Goal: Navigation & Orientation: Understand site structure

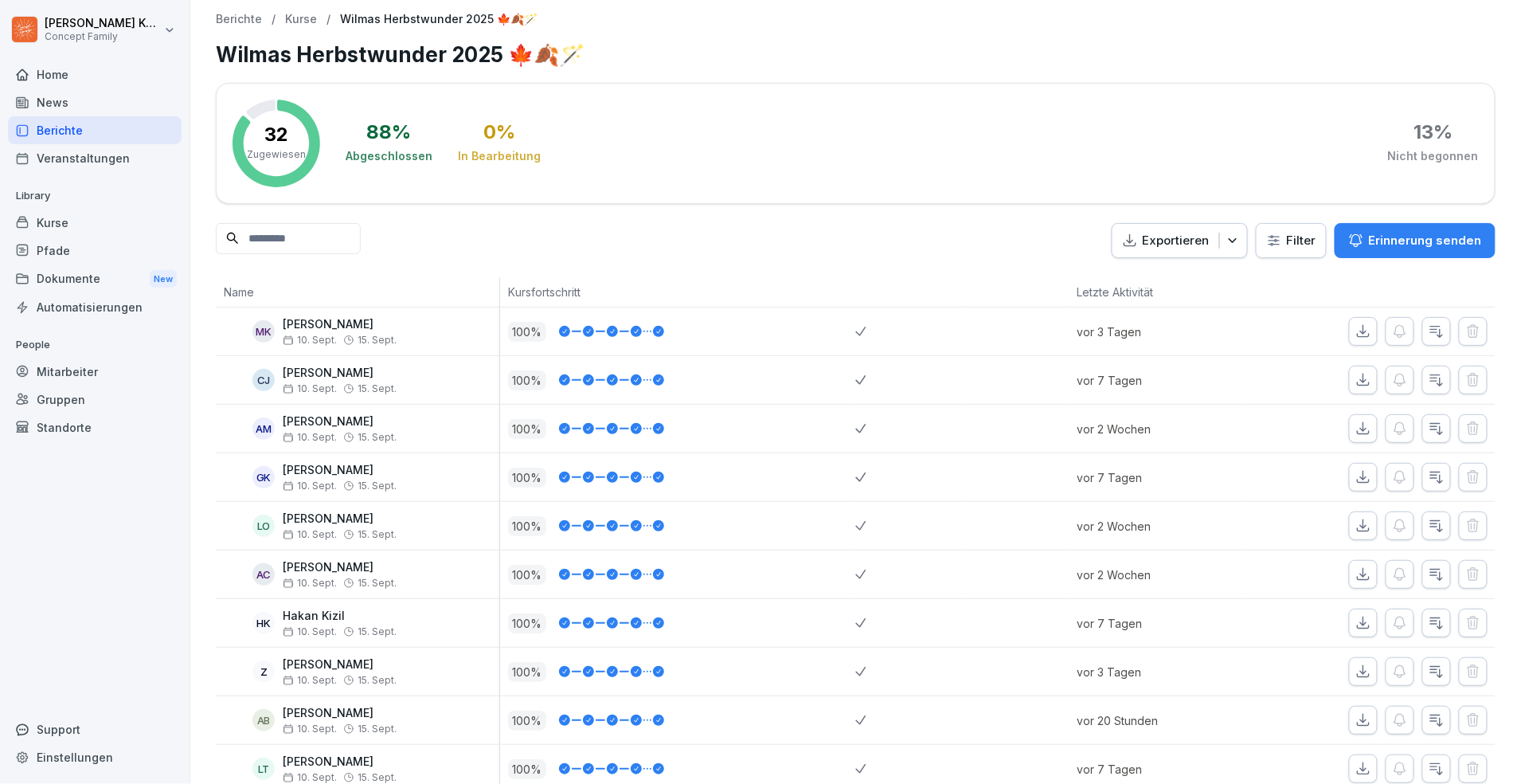
click at [81, 116] on div "Berichte" at bounding box center [95, 130] width 174 height 28
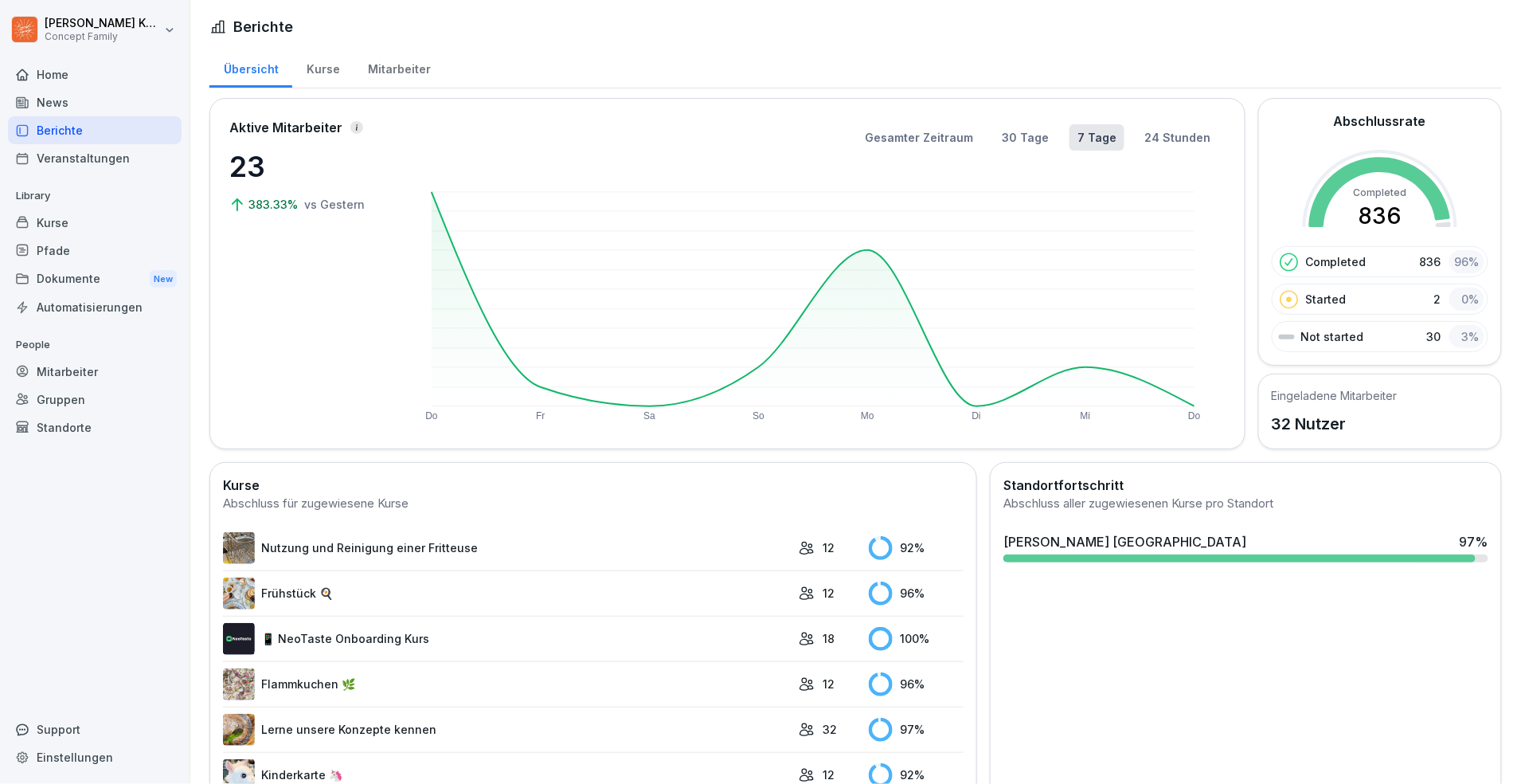
click at [371, 73] on div "Mitarbeiter" at bounding box center [399, 67] width 91 height 40
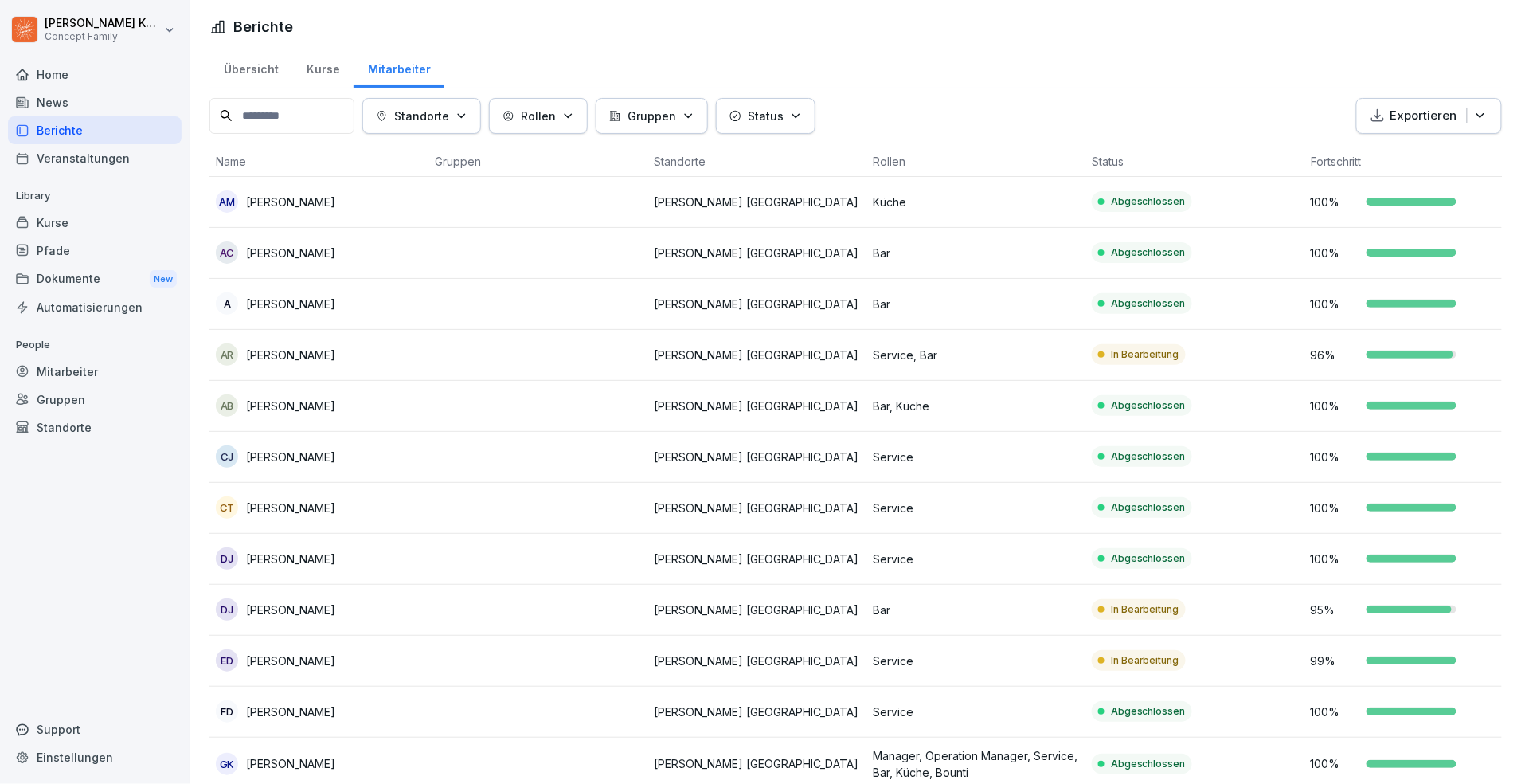
click at [319, 74] on div "Kurse" at bounding box center [322, 67] width 61 height 40
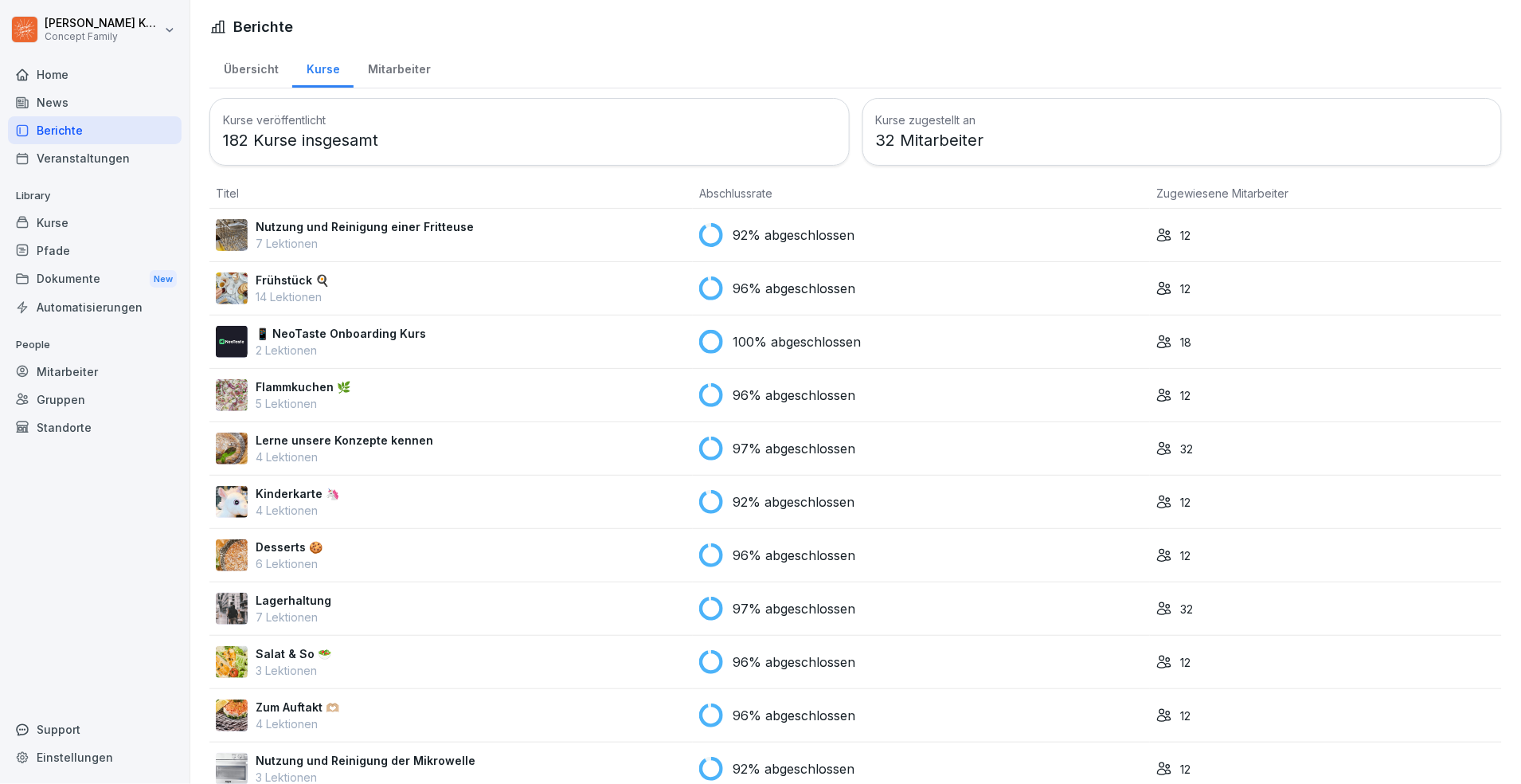
click at [237, 77] on div "Übersicht" at bounding box center [251, 67] width 83 height 40
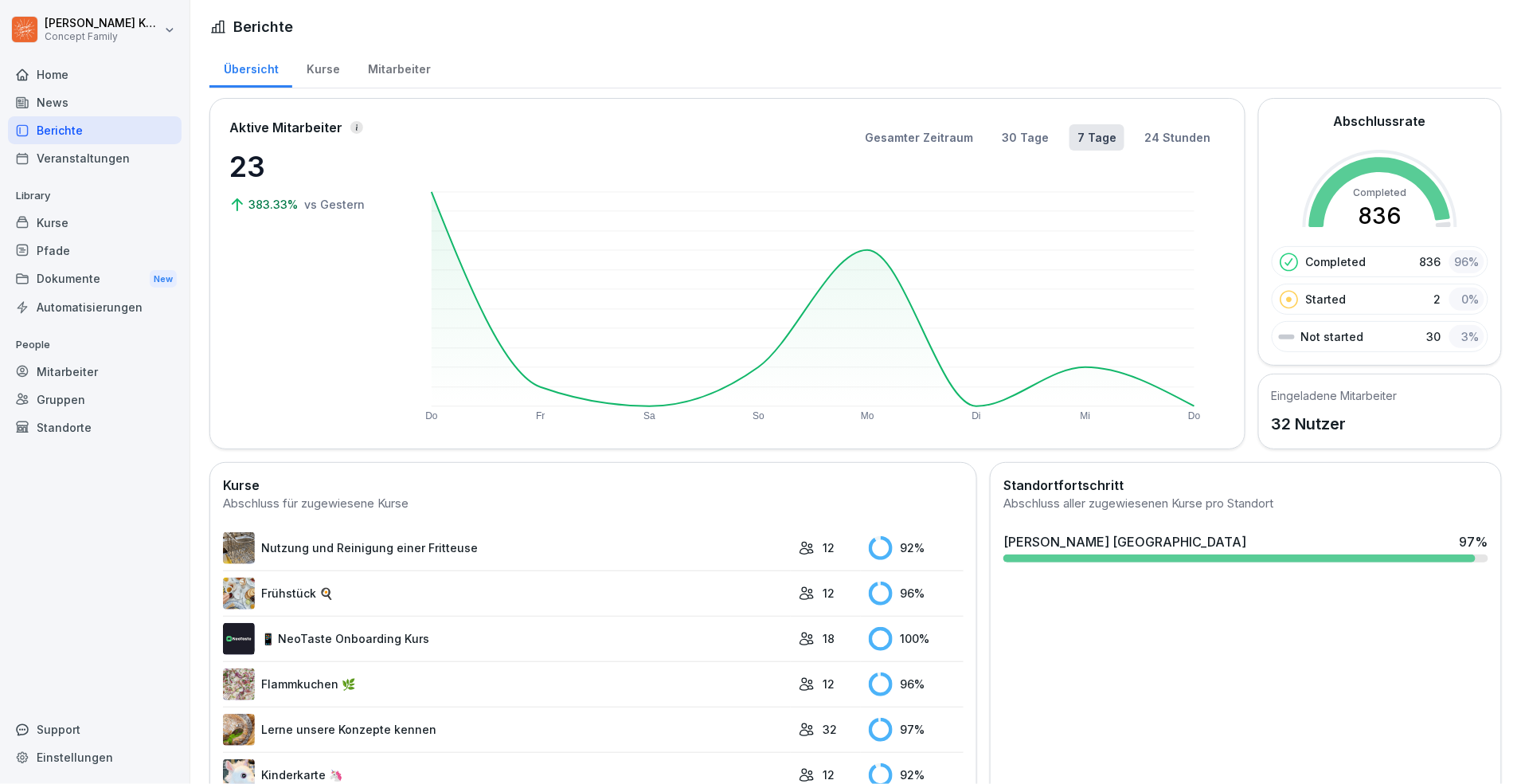
click at [322, 68] on div "Kurse" at bounding box center [322, 67] width 61 height 40
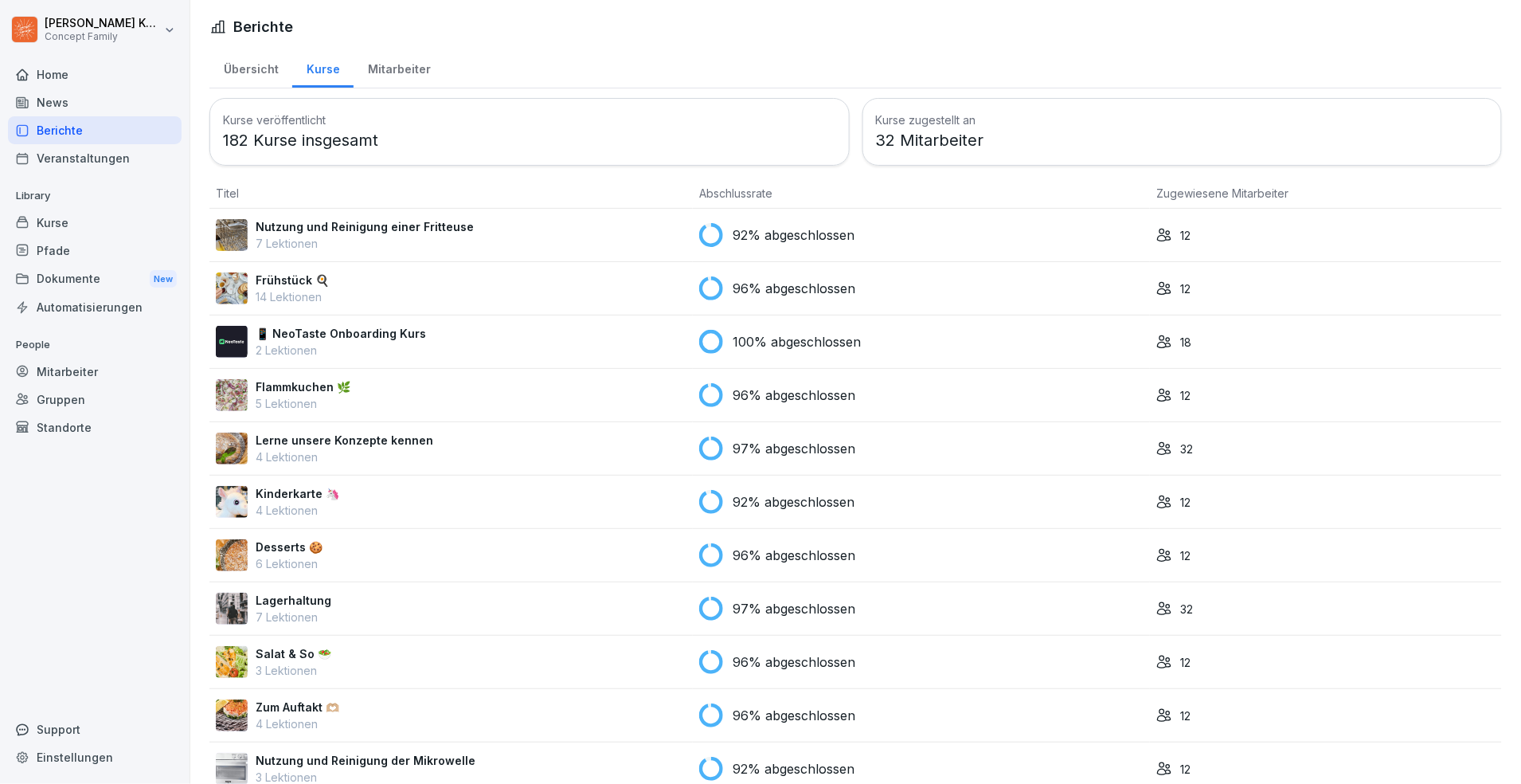
click at [80, 132] on div "Berichte" at bounding box center [95, 130] width 174 height 28
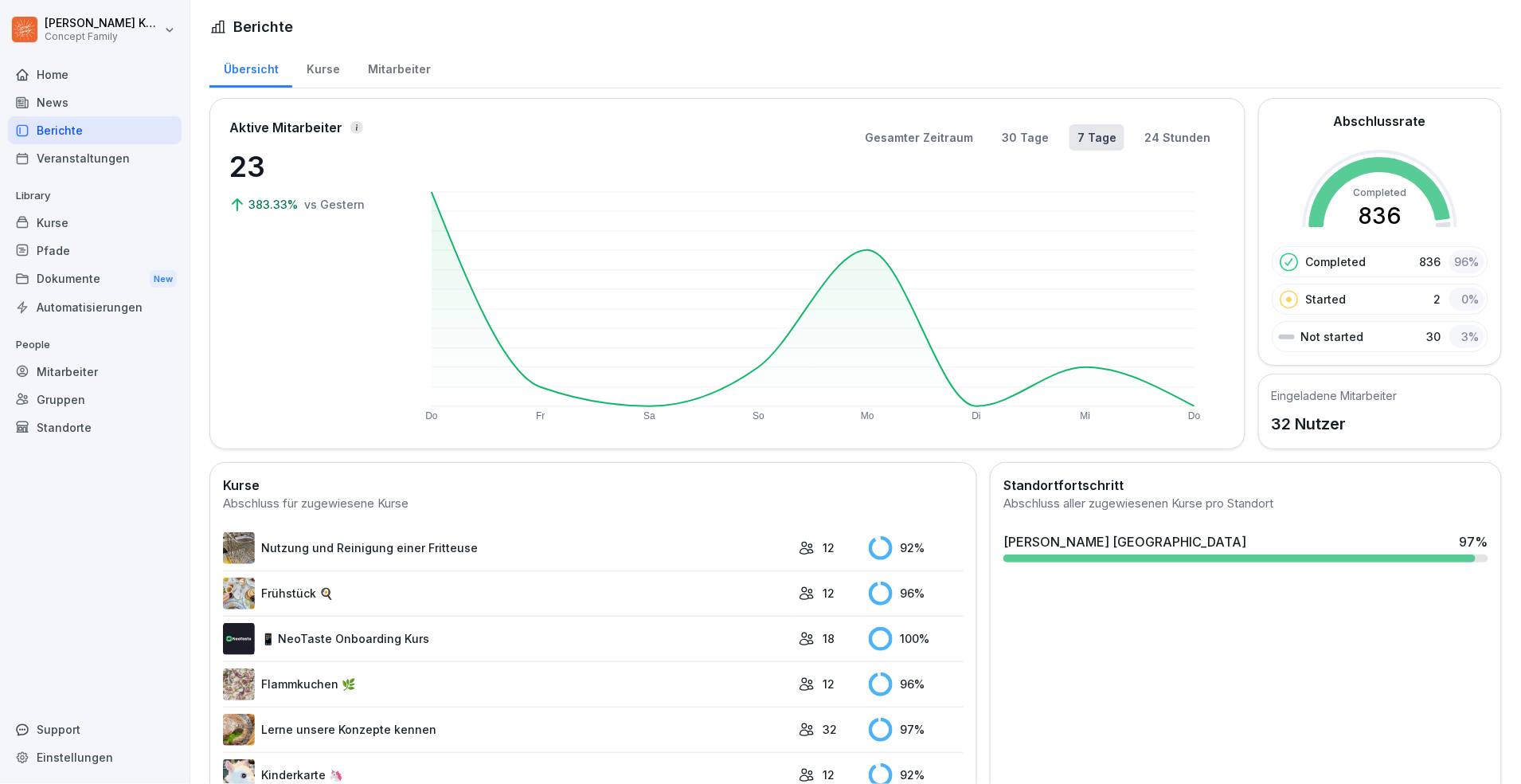
click at [73, 70] on div "Home" at bounding box center [95, 74] width 174 height 28
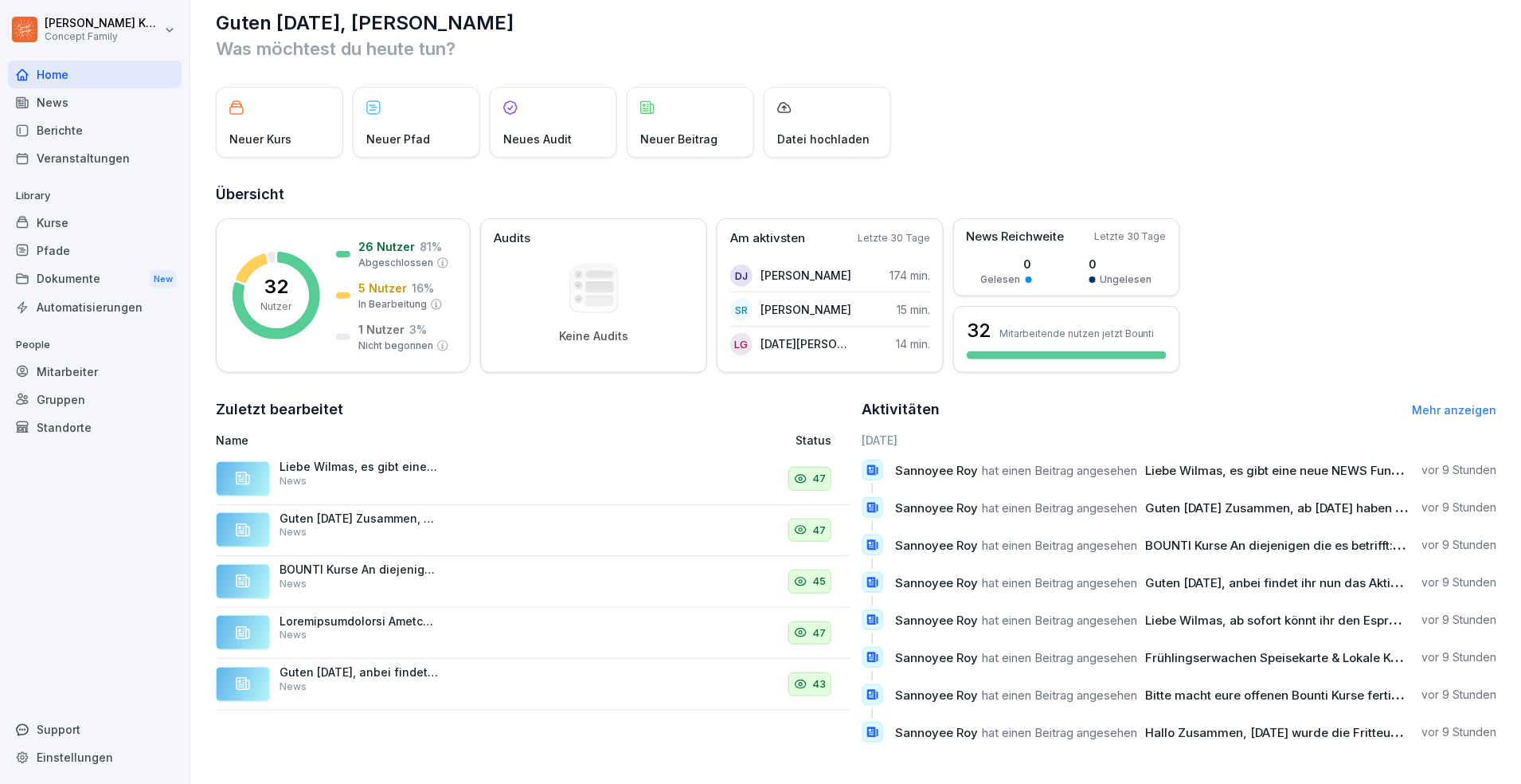
scroll to position [17, 0]
click at [1425, 413] on link "Mehr anzeigen" at bounding box center [1455, 411] width 84 height 14
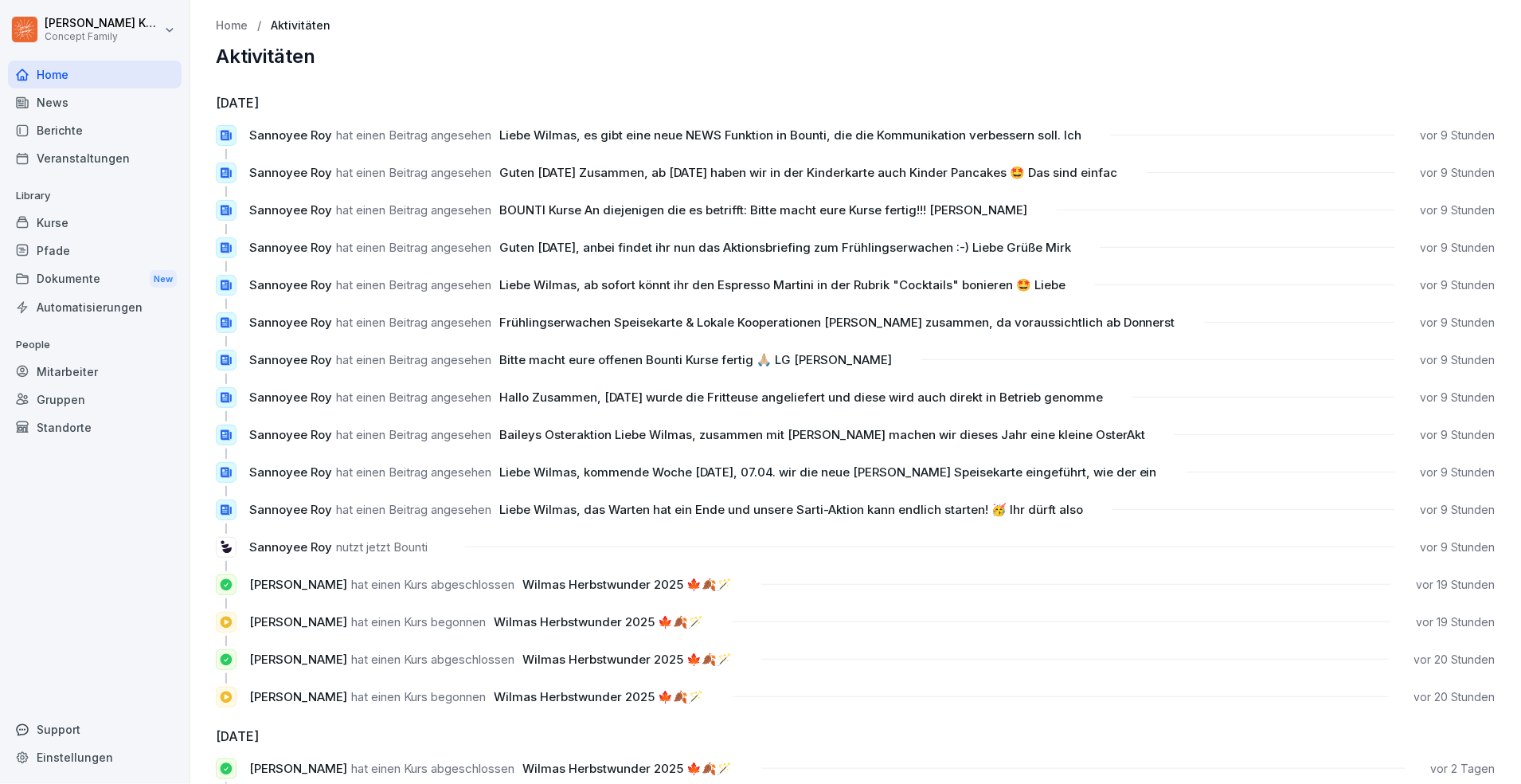
click at [93, 113] on div "News" at bounding box center [95, 102] width 174 height 28
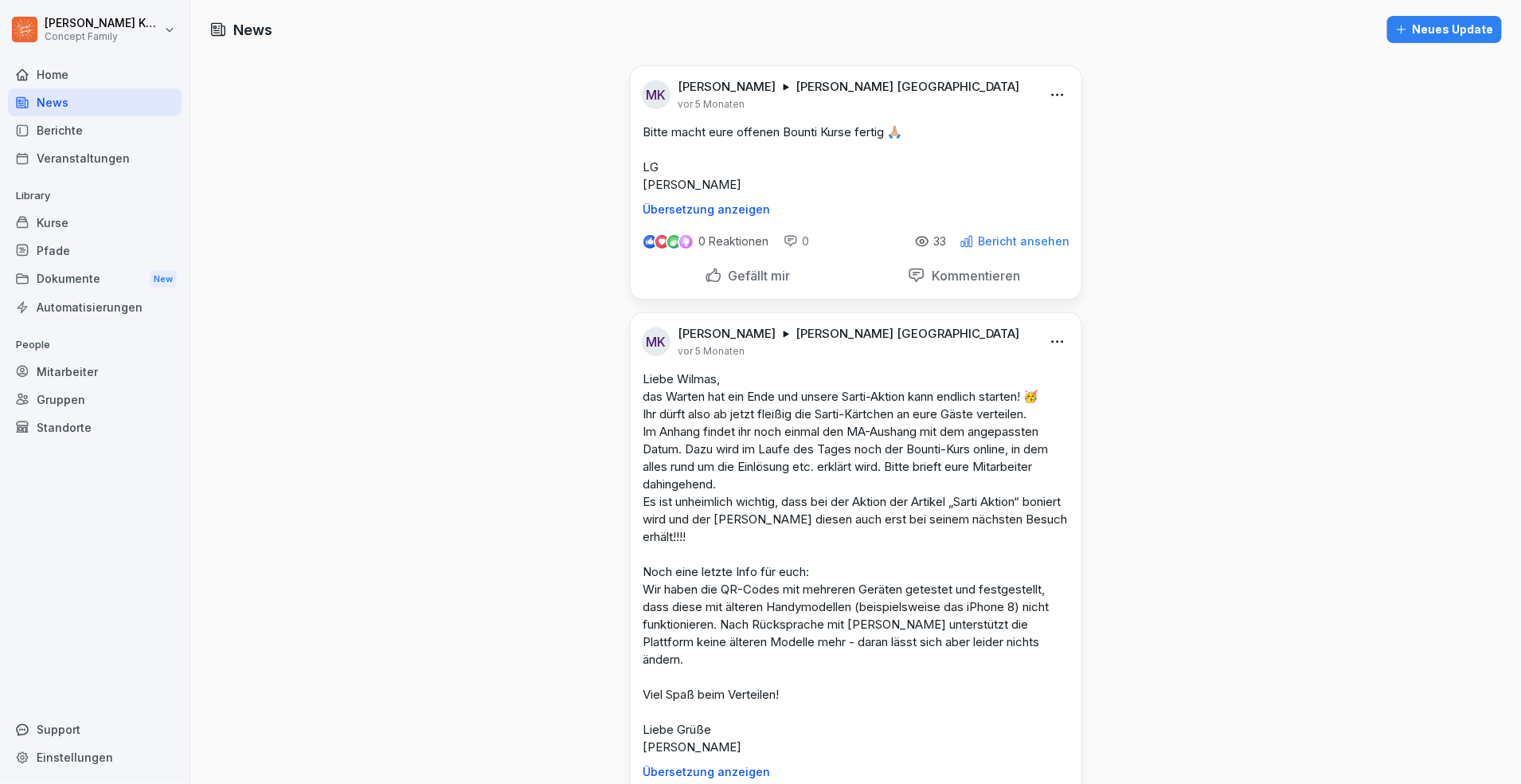
click at [93, 118] on div "Berichte" at bounding box center [95, 130] width 174 height 28
